Goal: Find contact information: Find contact information

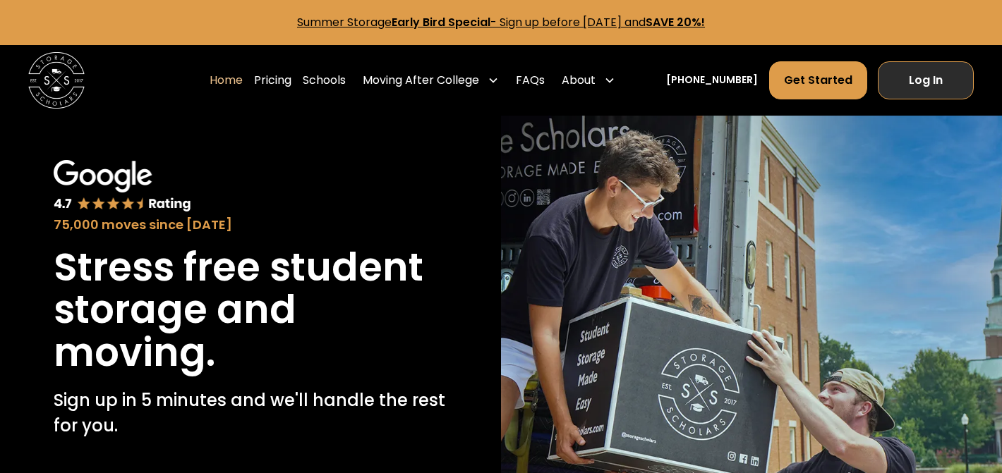
click at [929, 76] on link "Log In" at bounding box center [926, 80] width 96 height 38
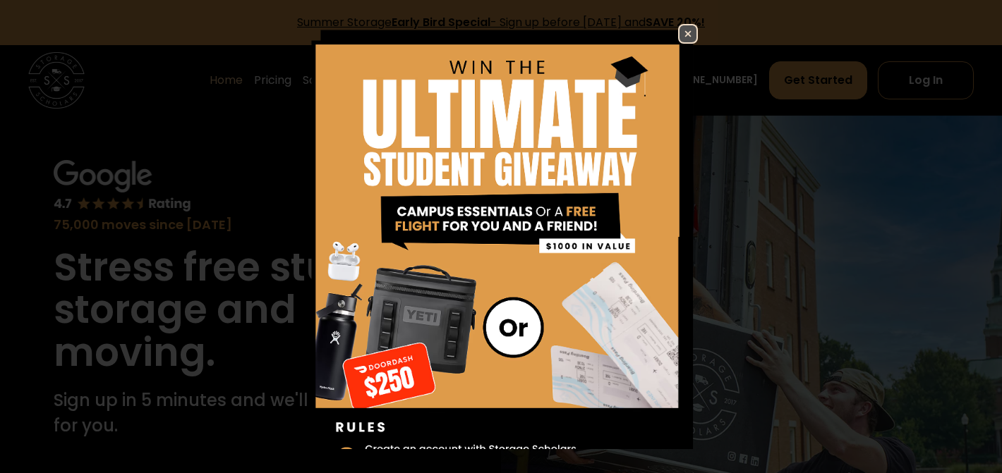
click at [689, 35] on img at bounding box center [687, 33] width 17 height 17
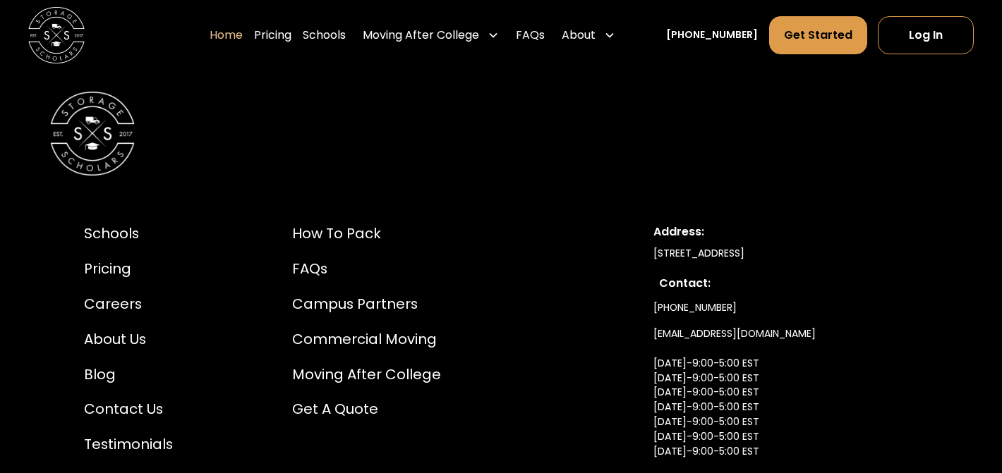
scroll to position [4621, 0]
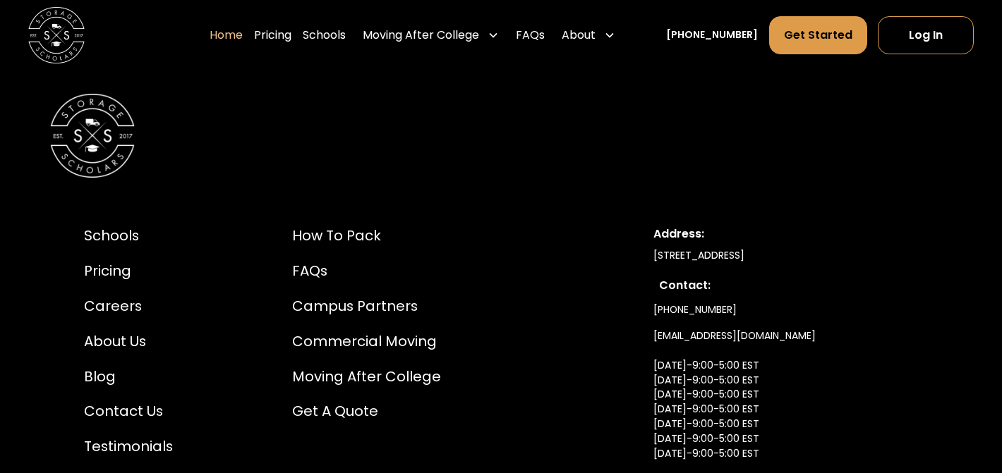
click at [702, 323] on link "info@storagescholars.com Monday-9:00-5:00 EST Tuesday-9:00-5:00 EST Wednesday-9…" at bounding box center [734, 410] width 162 height 174
drag, startPoint x: 794, startPoint y: 309, endPoint x: 645, endPoint y: 315, distance: 149.7
click at [645, 315] on div "Schools Pricing Careers About Us Blog Contact Us Testimonials How to Pack FAQs …" at bounding box center [501, 366] width 902 height 349
copy link "[EMAIL_ADDRESS][DOMAIN_NAME]"
